Goal: Check status: Check status

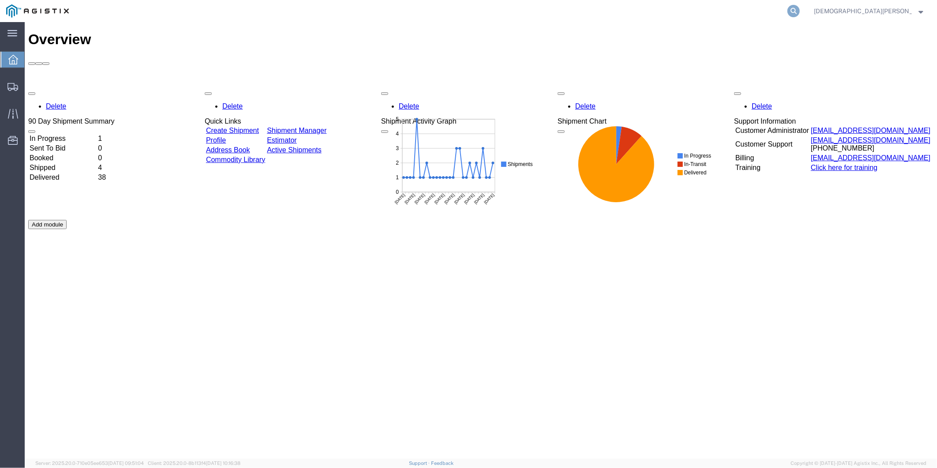
click at [800, 14] on icon at bounding box center [794, 11] width 12 height 12
click at [708, 14] on input "search" at bounding box center [653, 10] width 268 height 21
paste input "Annah Gichimu 964 7871168838"
drag, startPoint x: 676, startPoint y: 10, endPoint x: 684, endPoint y: 10, distance: 8.4
click at [676, 10] on input "Annah Gichimu 964 7871168838" at bounding box center [653, 10] width 268 height 21
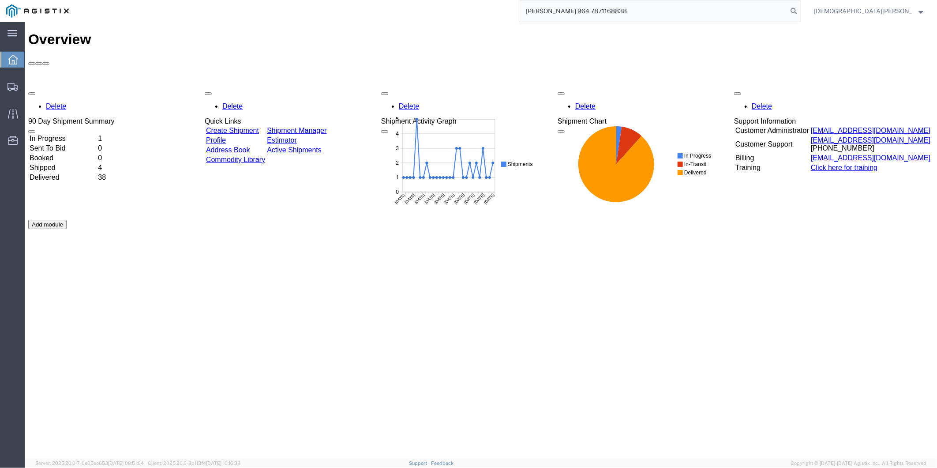
drag, startPoint x: 684, startPoint y: 10, endPoint x: 320, endPoint y: 9, distance: 364.1
click at [356, 11] on div "Annah Gichimu 964 7871168838" at bounding box center [438, 11] width 726 height 22
paste input "56358106"
type input "56358106"
click at [800, 10] on icon at bounding box center [794, 11] width 12 height 12
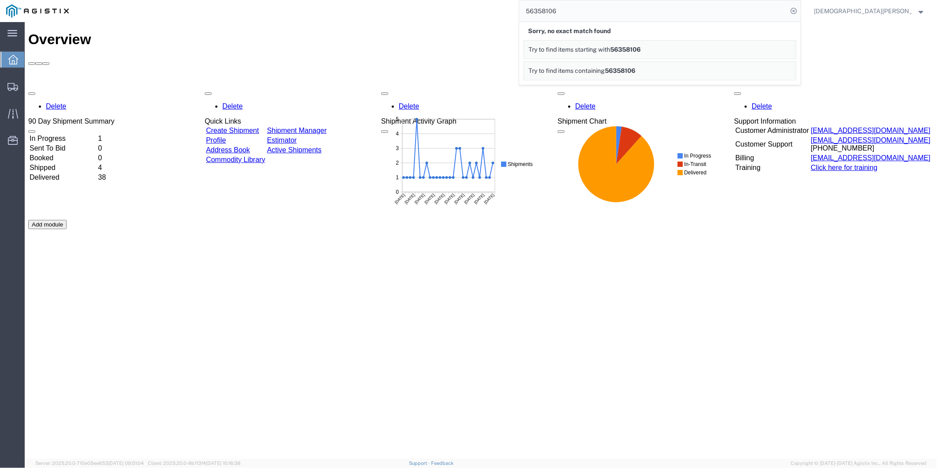
click at [903, 15] on span "Christian Ovalles" at bounding box center [863, 11] width 98 height 10
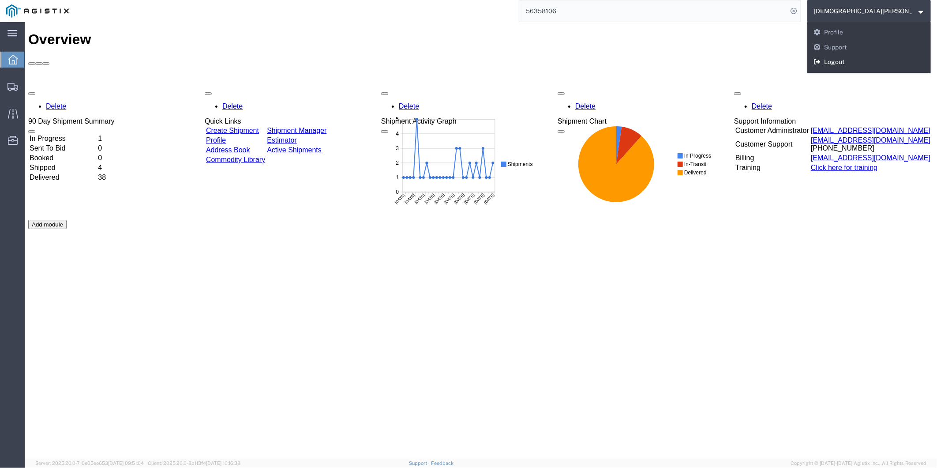
click at [884, 66] on link "Logout" at bounding box center [870, 62] width 124 height 15
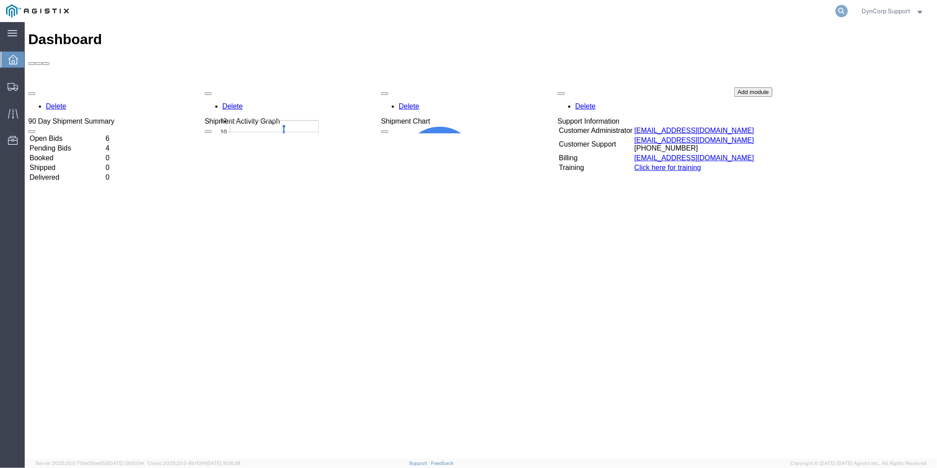
click at [836, 10] on icon at bounding box center [842, 11] width 12 height 12
click at [732, 11] on input "search" at bounding box center [702, 10] width 268 height 21
paste input "6109901090"
click at [618, 9] on input "6109901090" at bounding box center [702, 10] width 268 height 21
drag, startPoint x: 630, startPoint y: 10, endPoint x: 407, endPoint y: 16, distance: 223.0
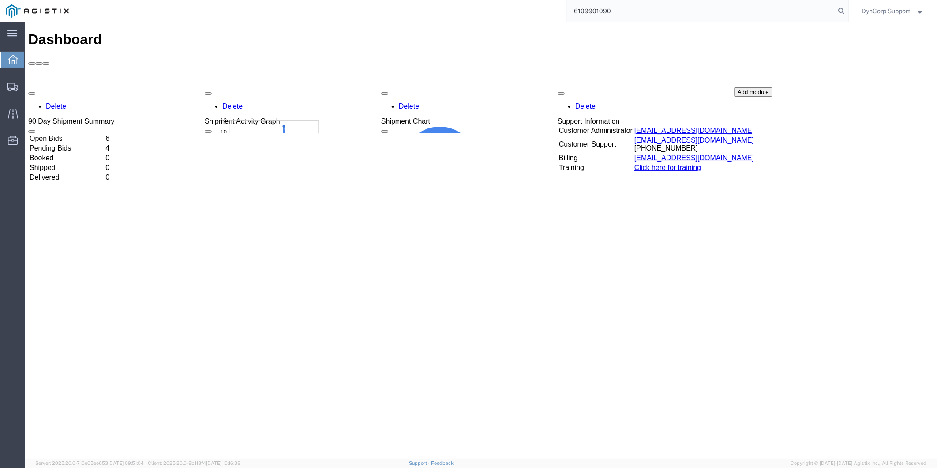
click at [411, 16] on div "6109901090" at bounding box center [462, 11] width 774 height 22
paste input "56358106"
type input "56358106"
click at [837, 12] on icon at bounding box center [842, 11] width 12 height 12
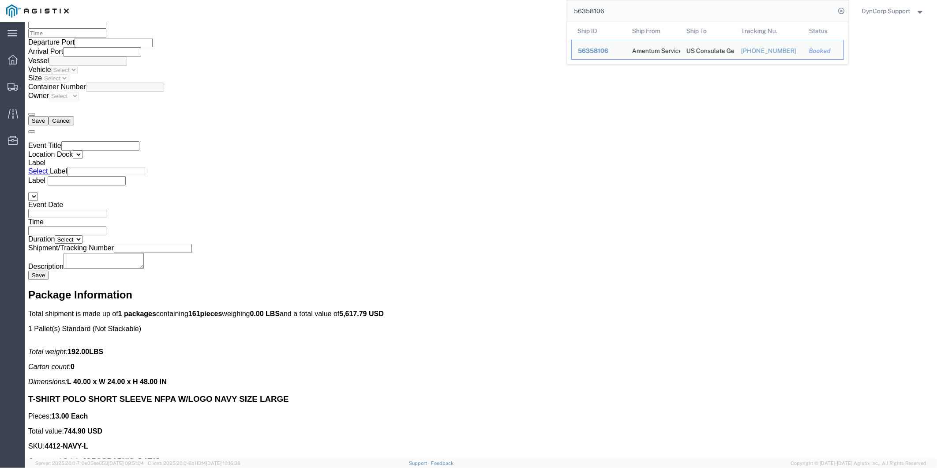
scroll to position [1808, 0]
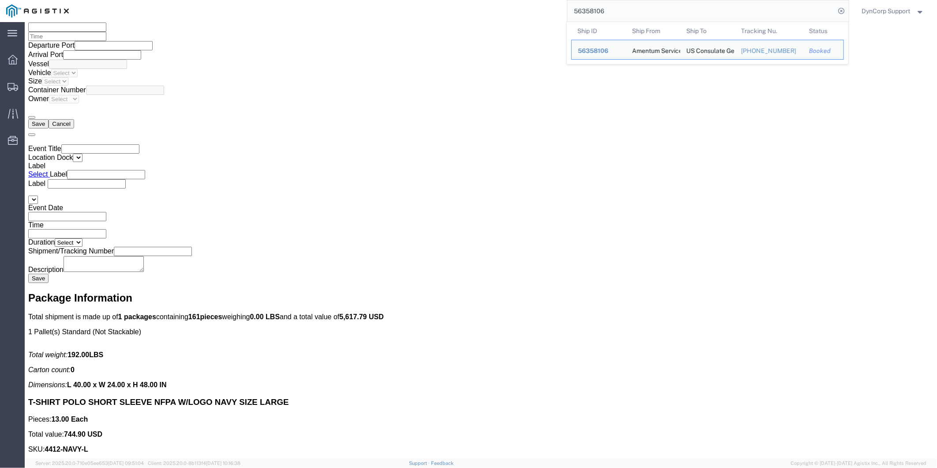
click p "Total value: 8.00"
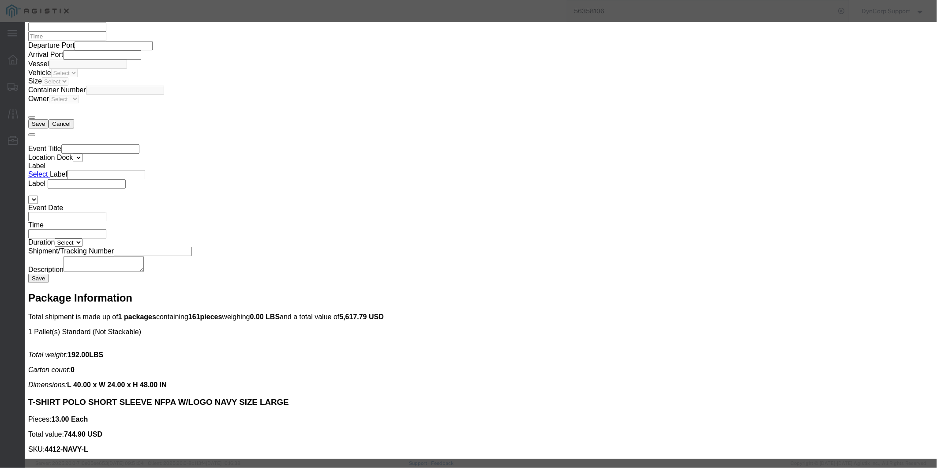
click button "button"
